Goal: Share content: Share content

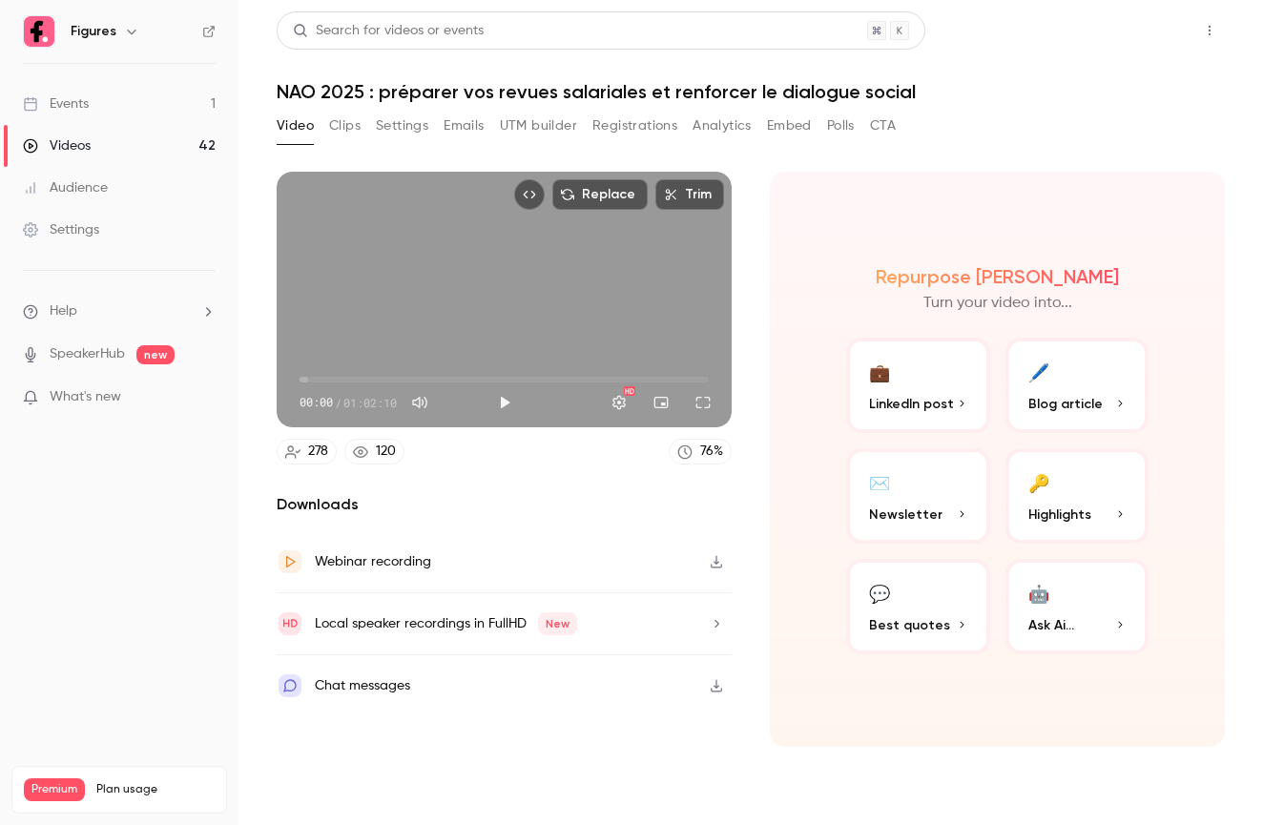
click at [1126, 37] on button "Share" at bounding box center [1140, 30] width 75 height 38
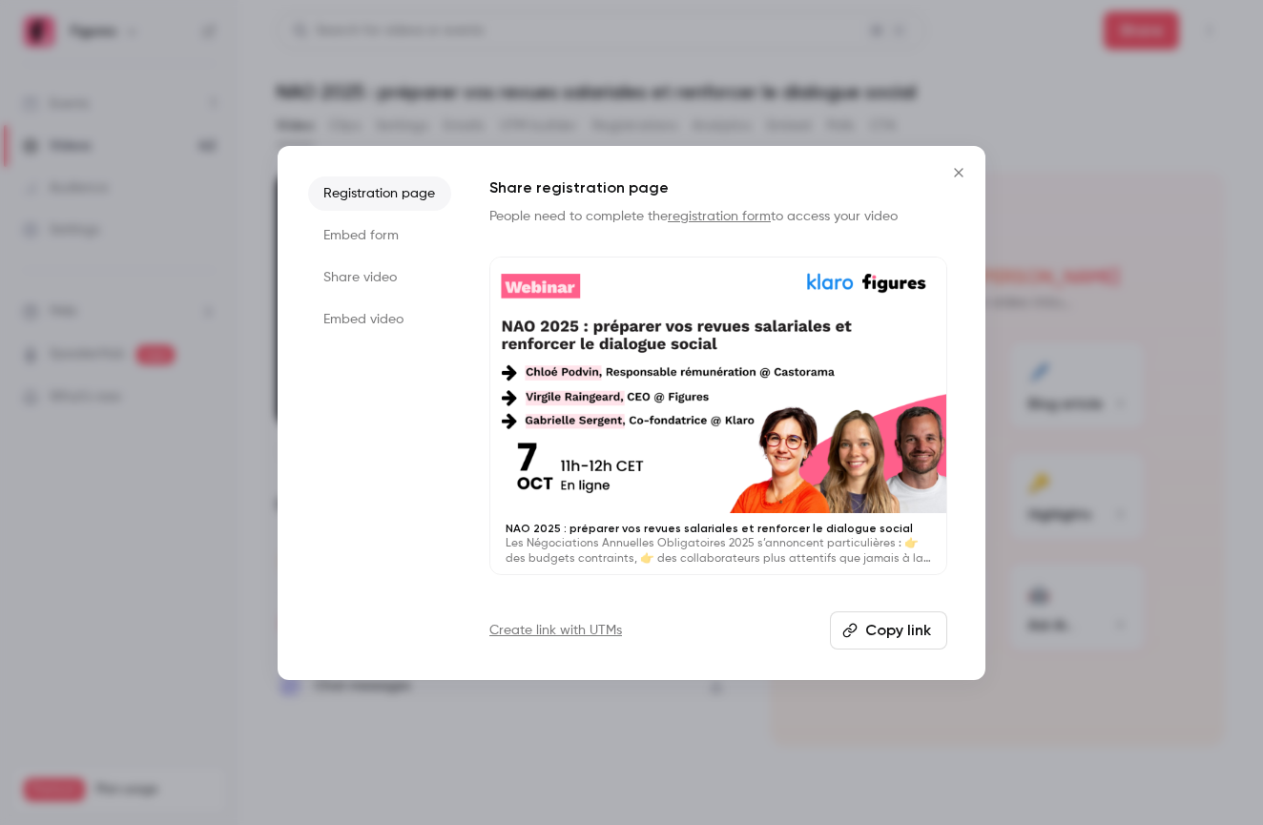
click at [354, 296] on ul "Registration page Embed form Share video Embed video" at bounding box center [379, 412] width 143 height 473
click at [354, 284] on li "Share video" at bounding box center [379, 277] width 143 height 34
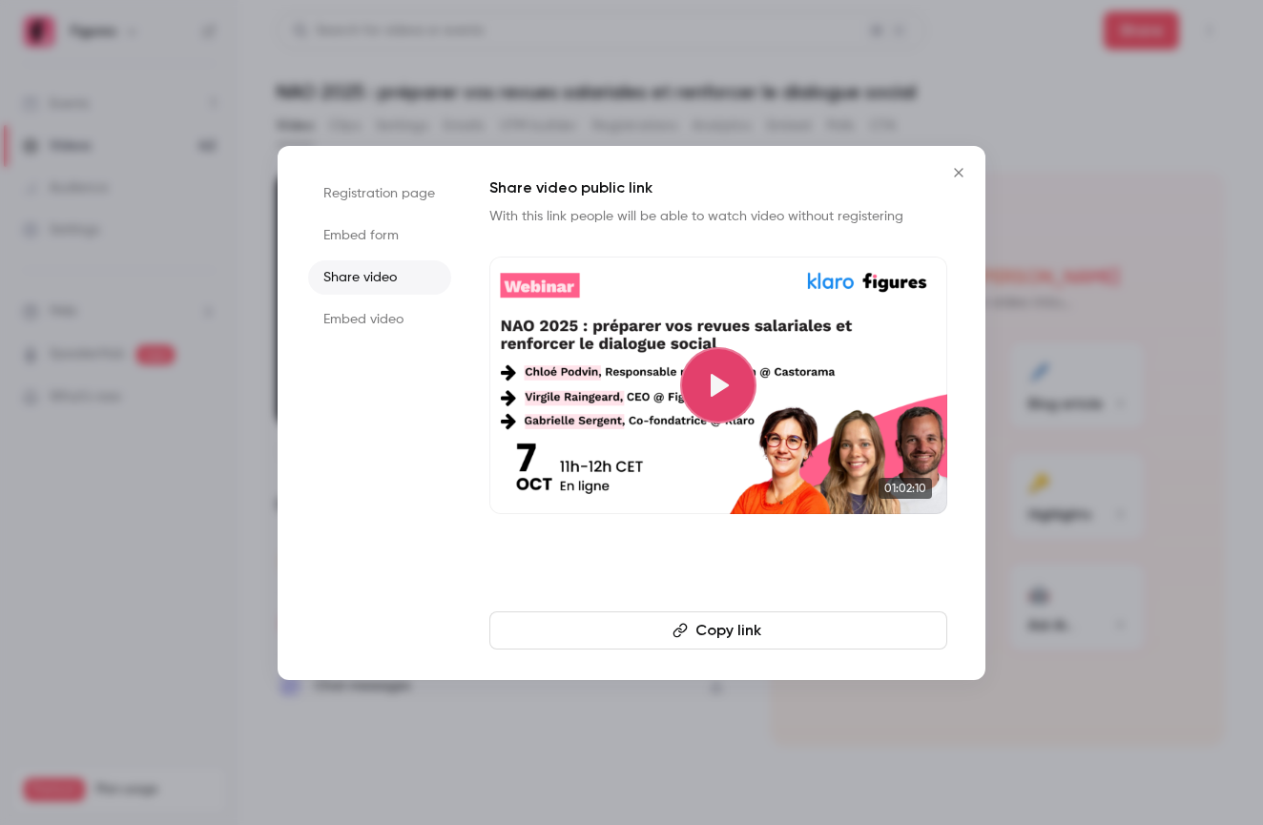
click at [347, 320] on li "Embed video" at bounding box center [379, 319] width 143 height 34
click at [351, 281] on li "Share video" at bounding box center [379, 277] width 143 height 34
click at [352, 244] on li "Embed form" at bounding box center [379, 235] width 143 height 34
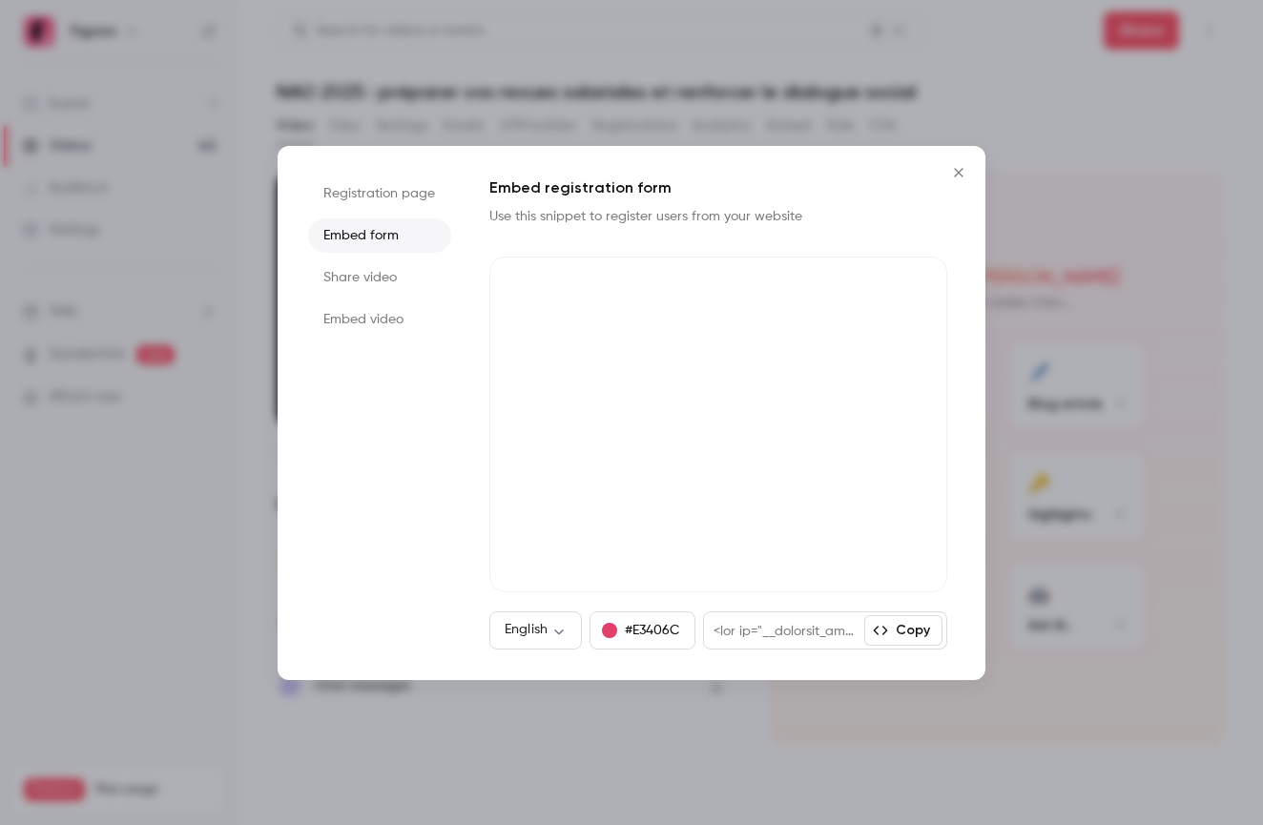
click at [353, 199] on li "Registration page" at bounding box center [379, 193] width 143 height 34
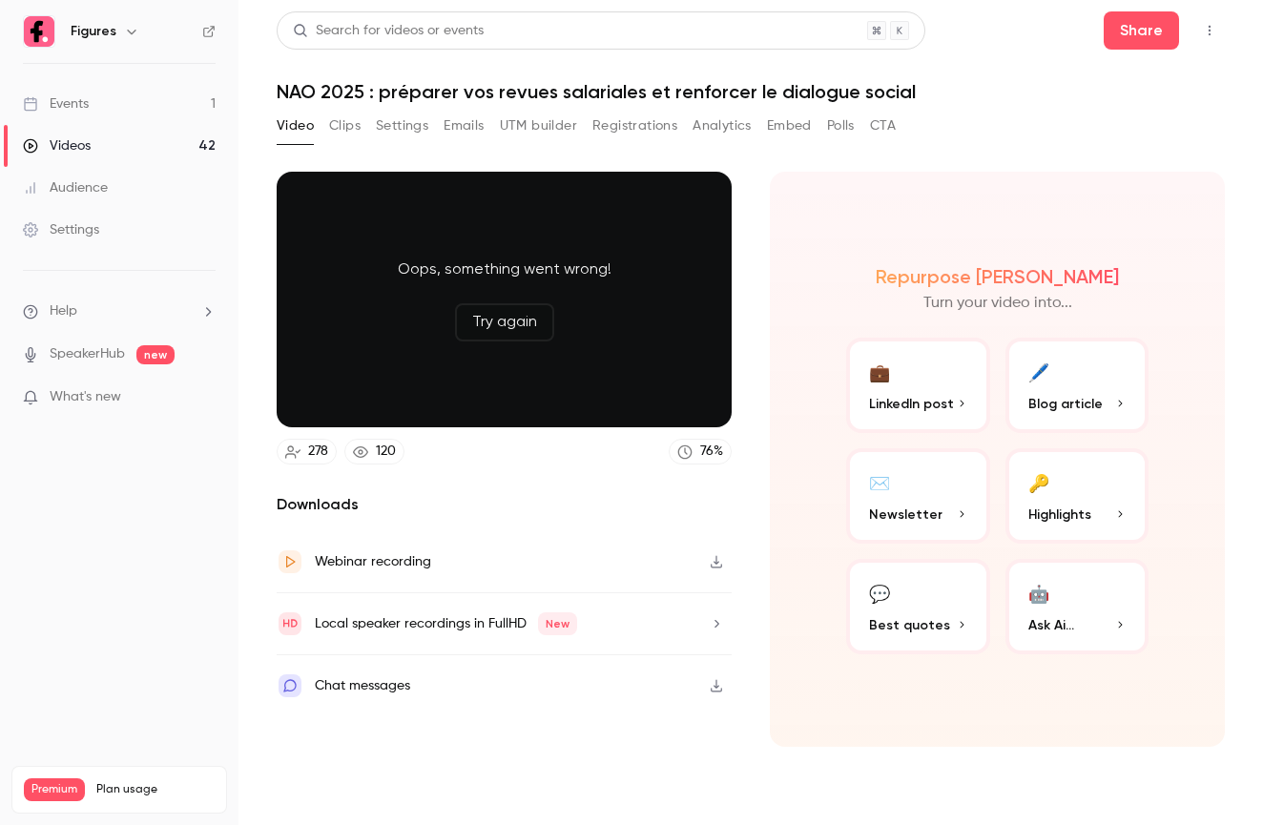
click at [417, 120] on button "Settings" at bounding box center [402, 126] width 52 height 31
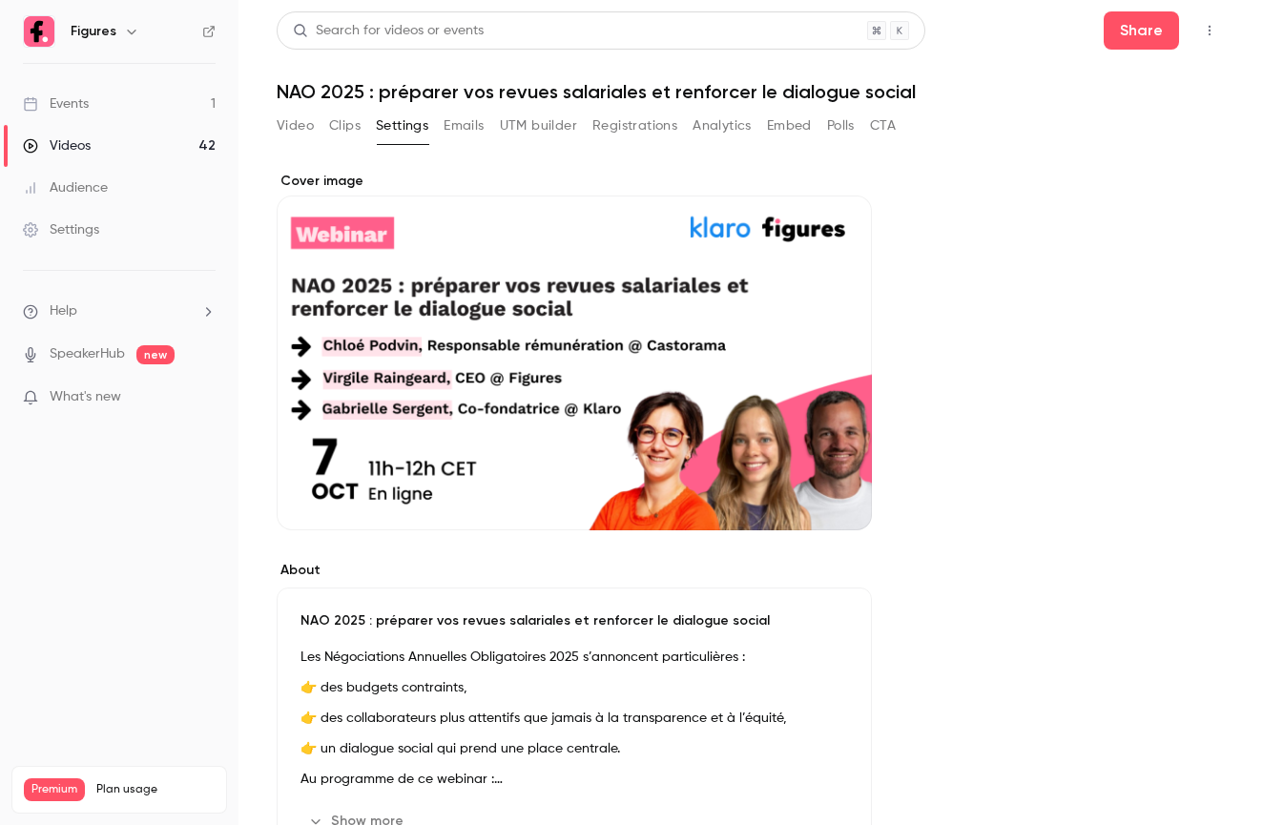
click at [294, 117] on button "Video" at bounding box center [295, 126] width 37 height 31
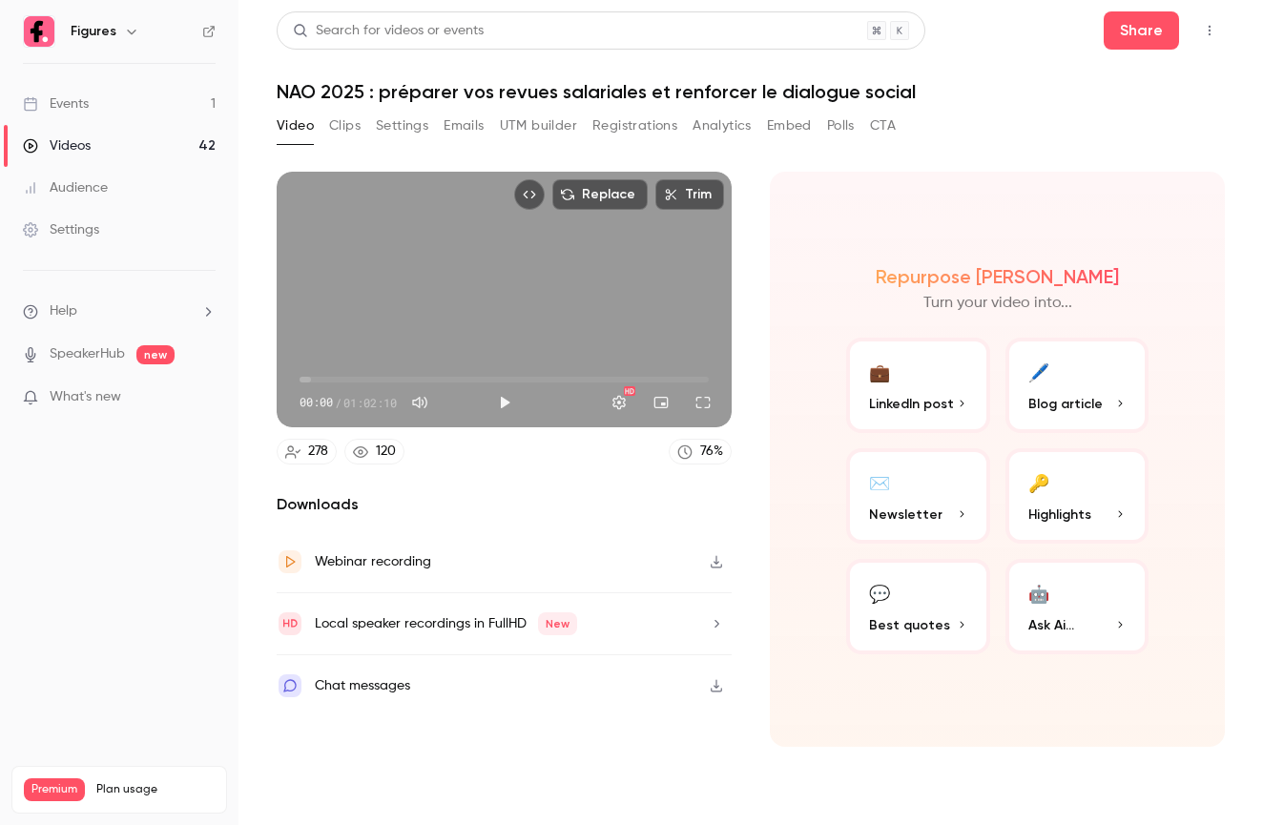
click at [714, 567] on icon "button" at bounding box center [715, 562] width 11 height 12
click at [506, 90] on h1 "NAO 2025 : préparer vos revues salariales et renforcer le dialogue social" at bounding box center [751, 91] width 948 height 23
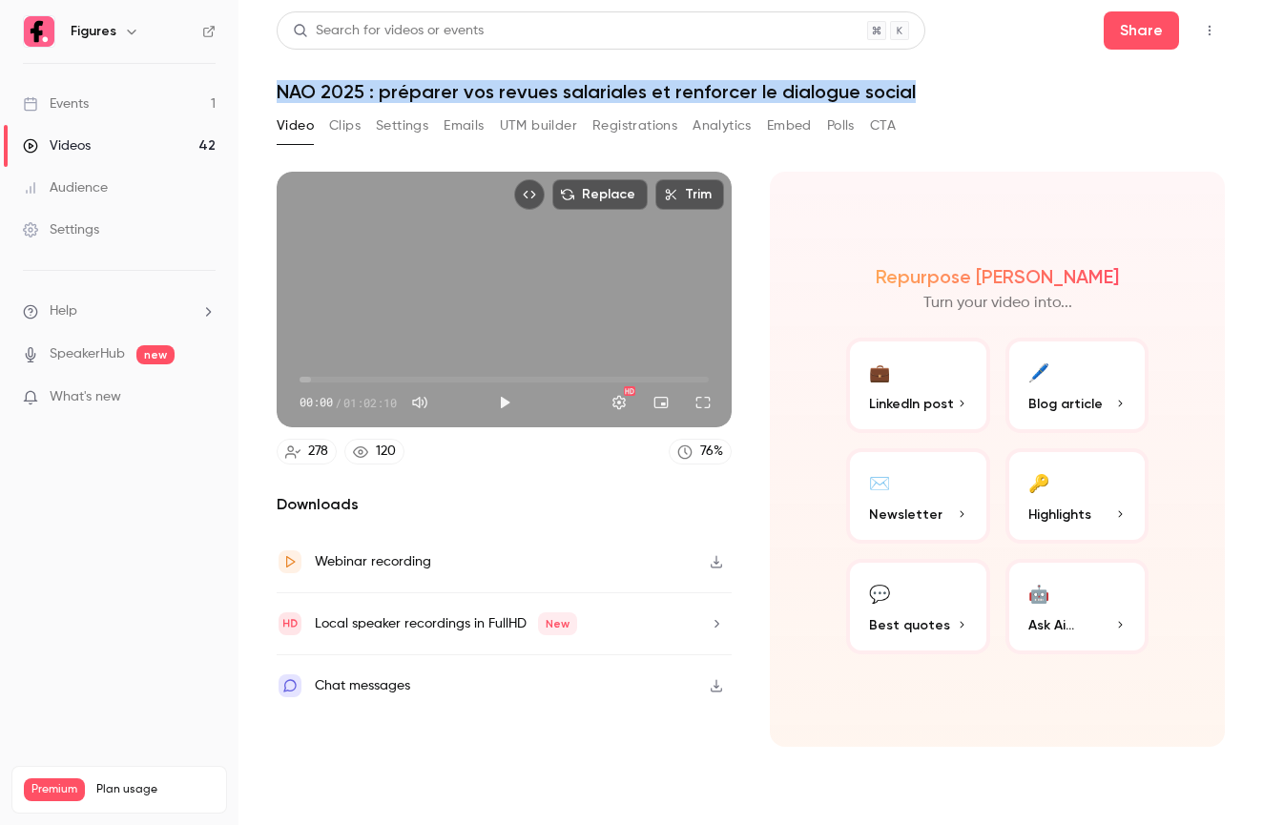
drag, startPoint x: 910, startPoint y: 83, endPoint x: 244, endPoint y: 79, distance: 665.7
click at [244, 79] on main "Search for videos or events Share NAO 2025 : préparer vos revues salariales et …" at bounding box center [750, 412] width 1024 height 825
copy h1 "NAO 2025 : préparer vos revues salariales et renforcer le dialogue social"
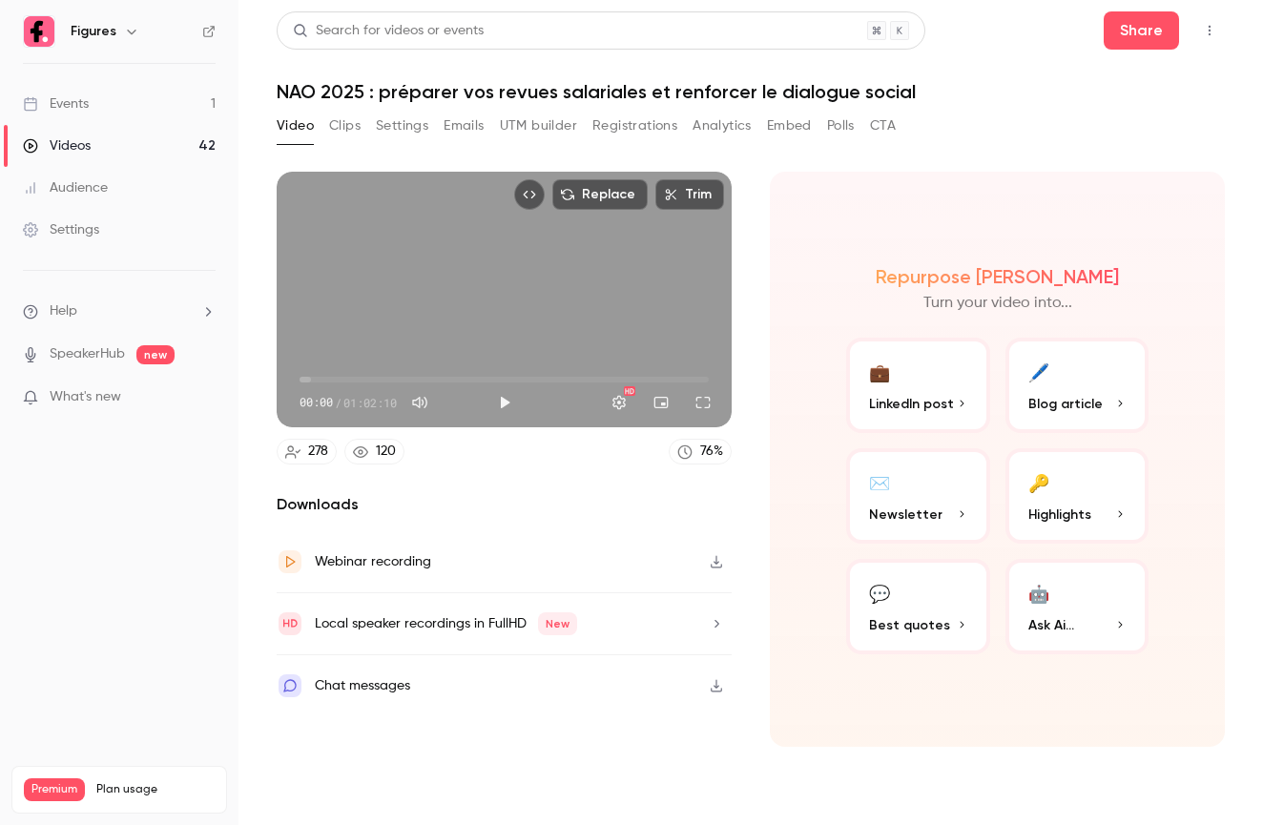
click at [428, 85] on h1 "NAO 2025 : préparer vos revues salariales et renforcer le dialogue social" at bounding box center [751, 91] width 948 height 23
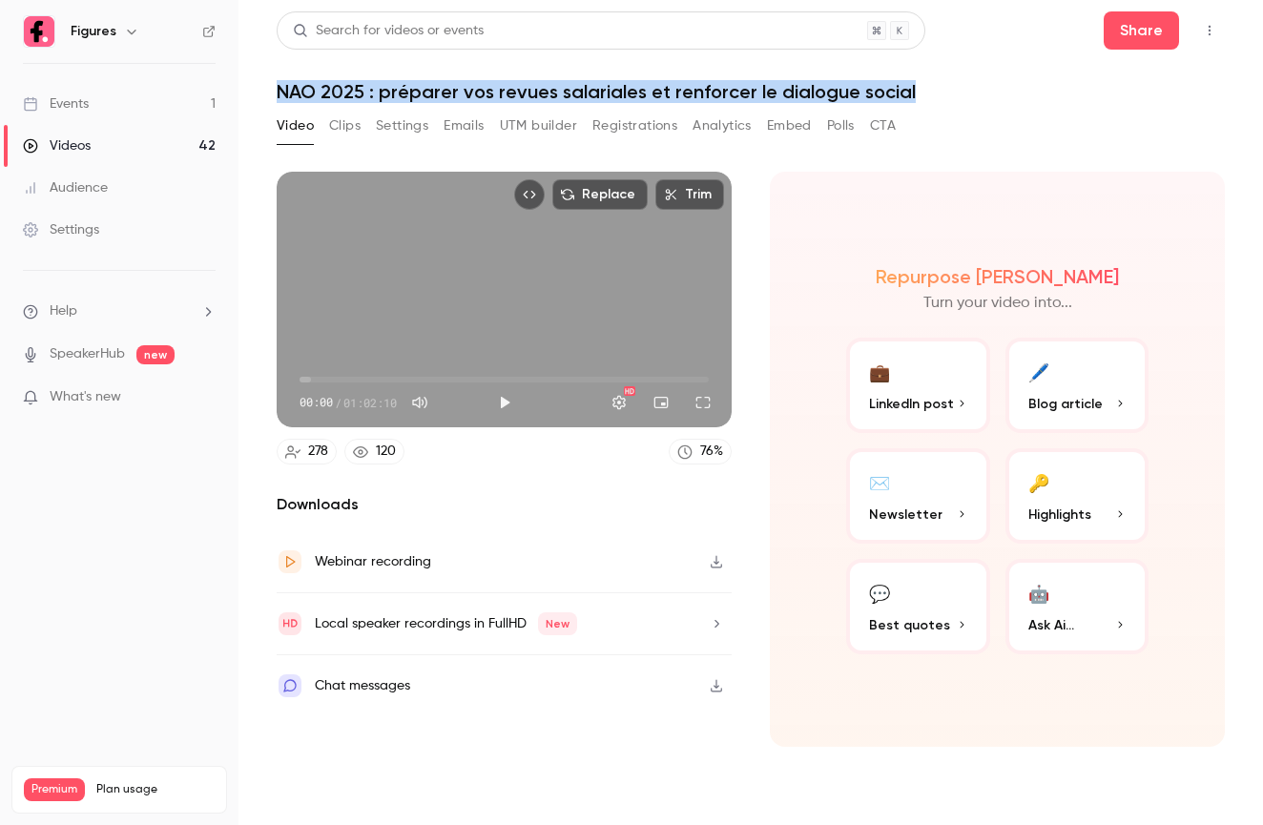
drag, startPoint x: 284, startPoint y: 87, endPoint x: 920, endPoint y: 85, distance: 636.1
click at [920, 84] on h1 "NAO 2025 : préparer vos revues salariales et renforcer le dialogue social" at bounding box center [751, 91] width 948 height 23
copy h1 "NAO 2025 : préparer vos revues salariales et renforcer le dialogue social"
click at [602, 121] on button "Registrations" at bounding box center [634, 126] width 85 height 31
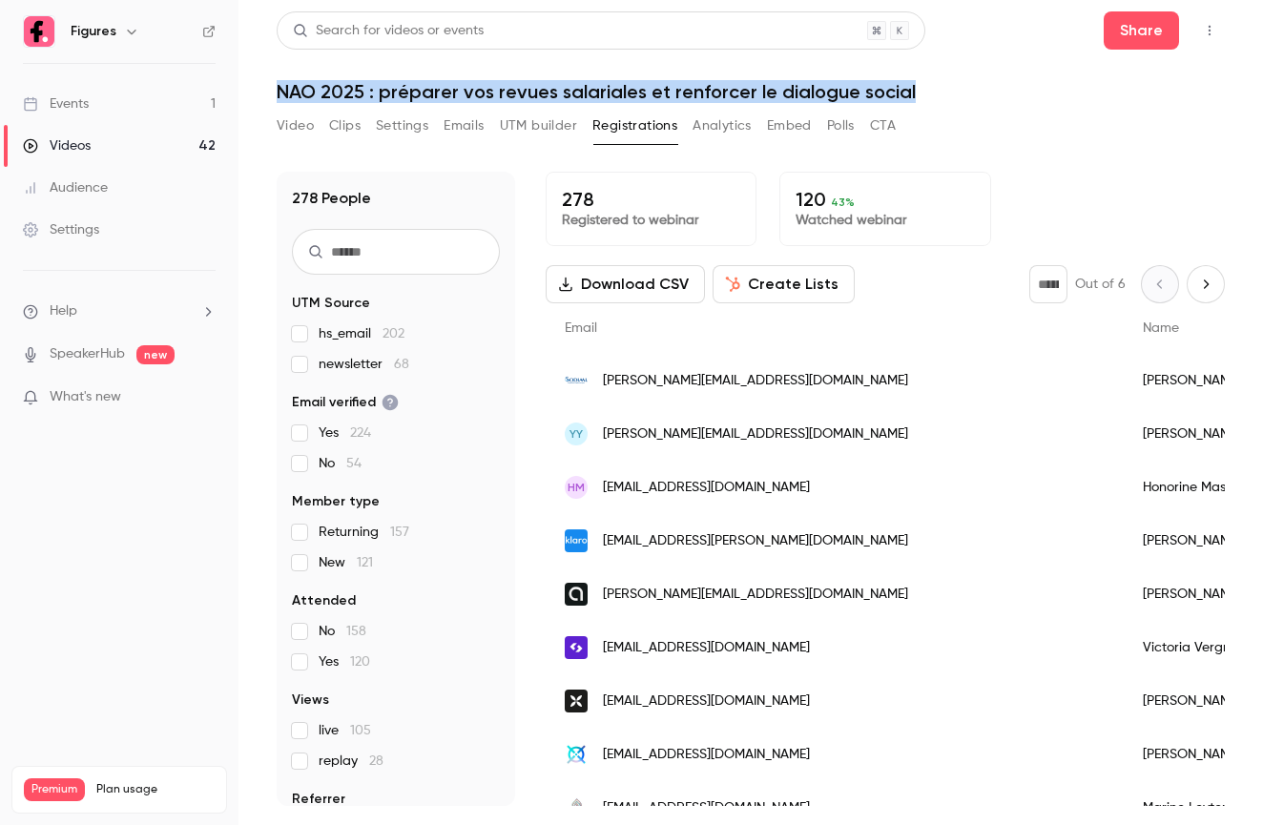
click at [713, 133] on button "Analytics" at bounding box center [721, 126] width 59 height 31
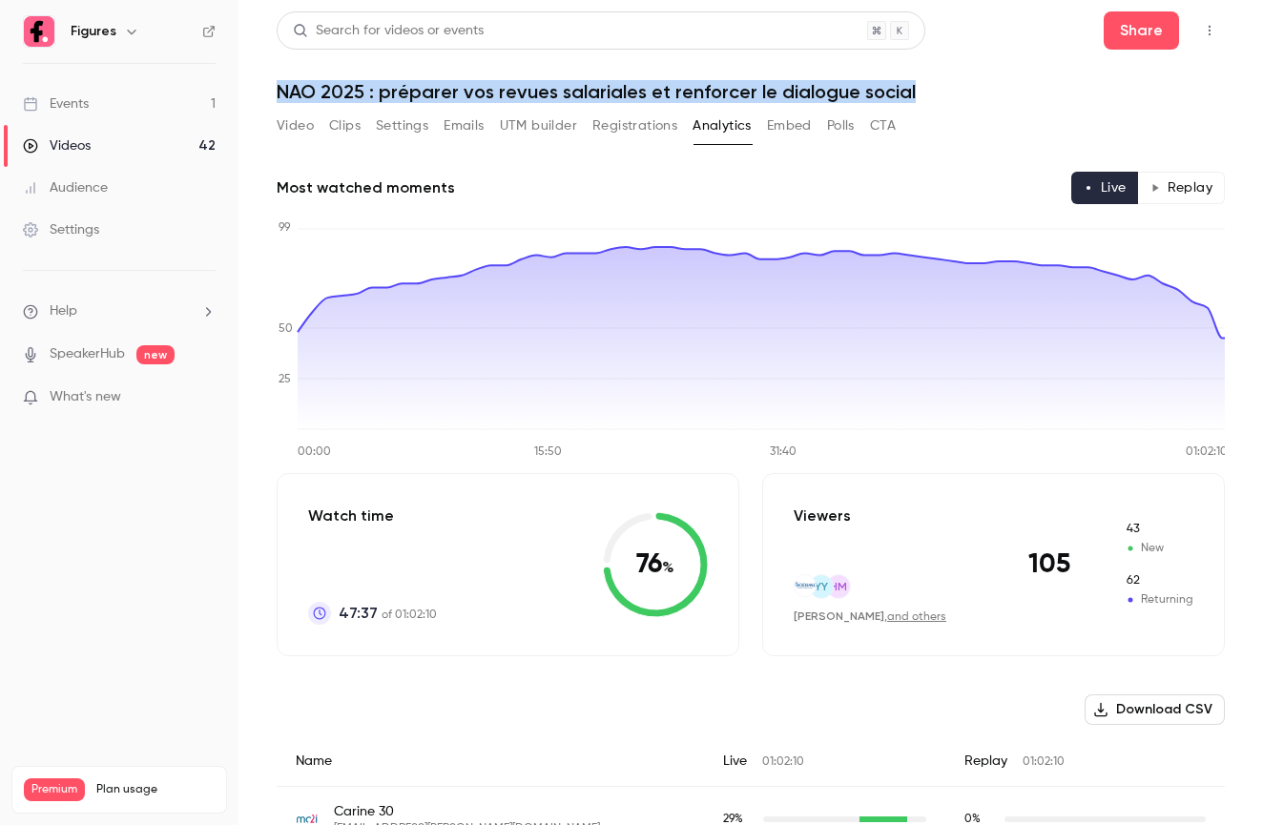
click at [793, 127] on button "Embed" at bounding box center [789, 126] width 45 height 31
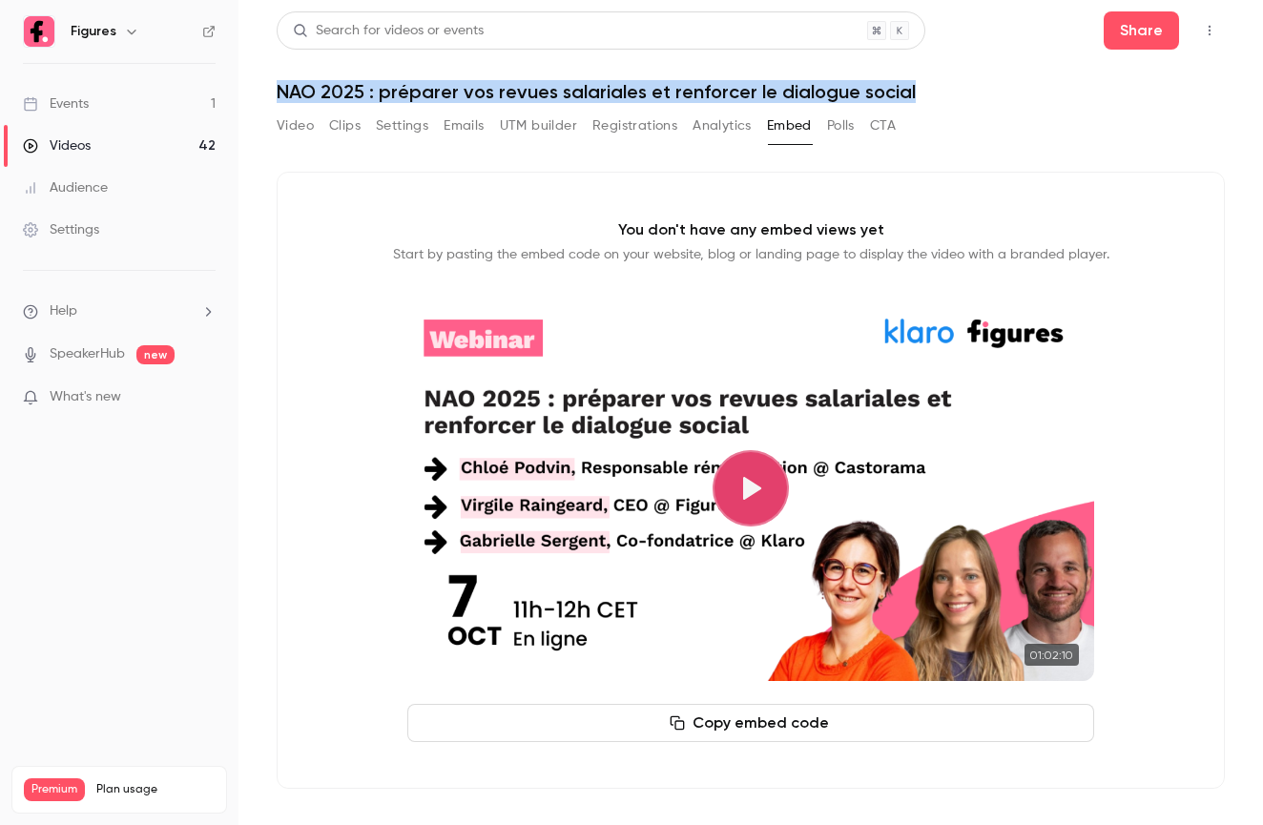
click at [285, 124] on button "Video" at bounding box center [295, 126] width 37 height 31
